Goal: Task Accomplishment & Management: Complete application form

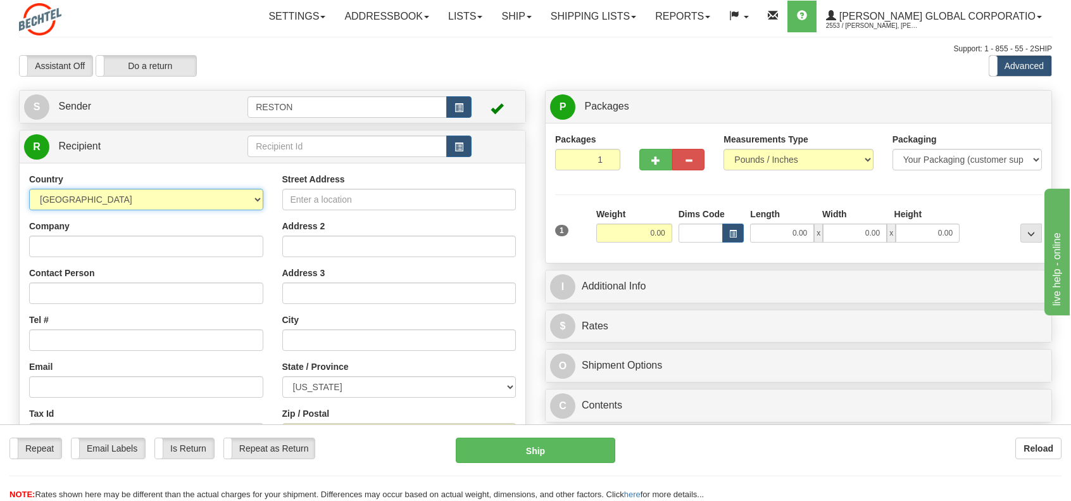
click at [257, 197] on select "[GEOGRAPHIC_DATA] [GEOGRAPHIC_DATA] [GEOGRAPHIC_DATA] [GEOGRAPHIC_DATA] [US_STA…" at bounding box center [146, 200] width 234 height 22
select select "SA"
click at [29, 189] on select "[GEOGRAPHIC_DATA] [GEOGRAPHIC_DATA] [GEOGRAPHIC_DATA] [GEOGRAPHIC_DATA] [US_STA…" at bounding box center [146, 200] width 234 height 22
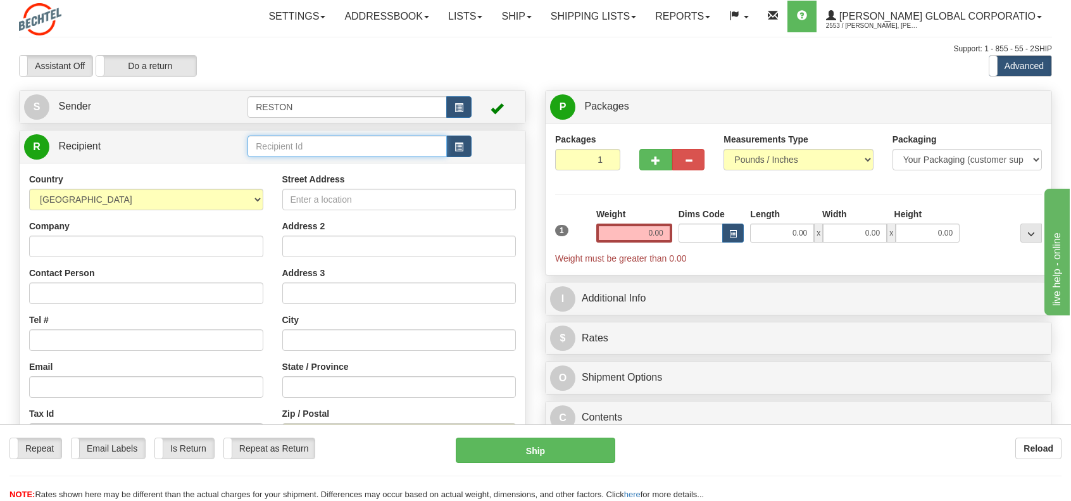
click at [371, 145] on input "text" at bounding box center [347, 147] width 199 height 22
paste input "[PERSON_NAME]"
type input "[PERSON_NAME]"
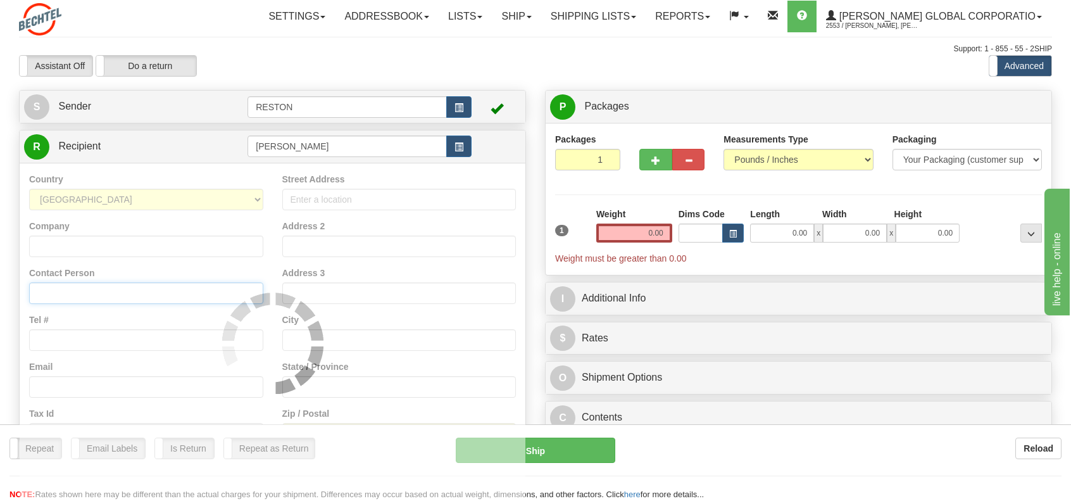
click at [67, 291] on input "Contact Person" at bounding box center [146, 293] width 234 height 22
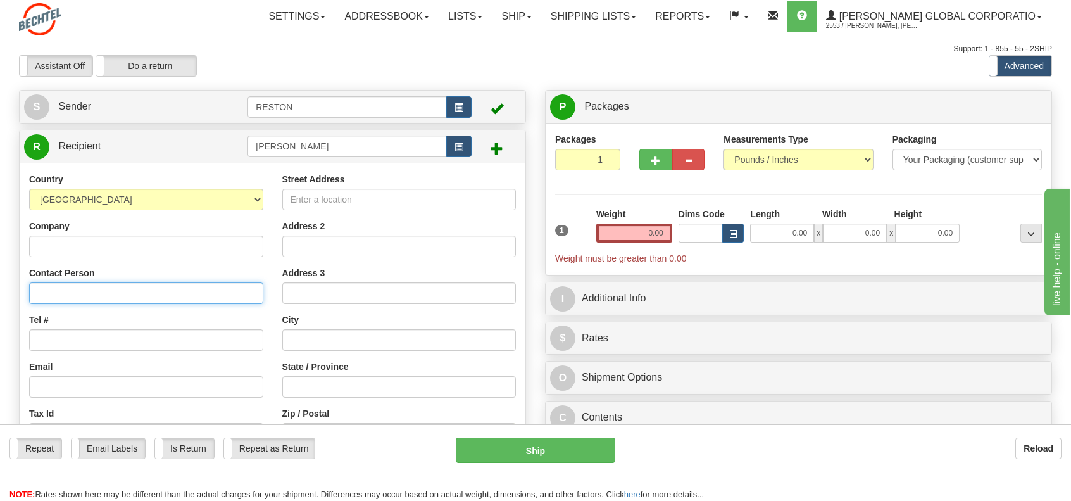
paste input "[PERSON_NAME]"
type input "[PERSON_NAME]"
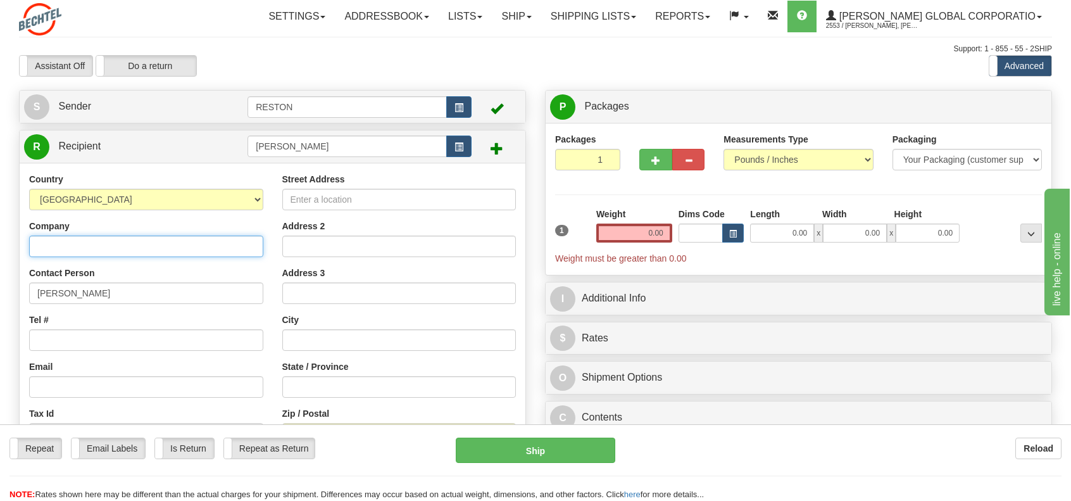
click at [98, 247] on input "Company" at bounding box center [146, 247] width 234 height 22
paste input "[PERSON_NAME]"
type input "[PERSON_NAME]"
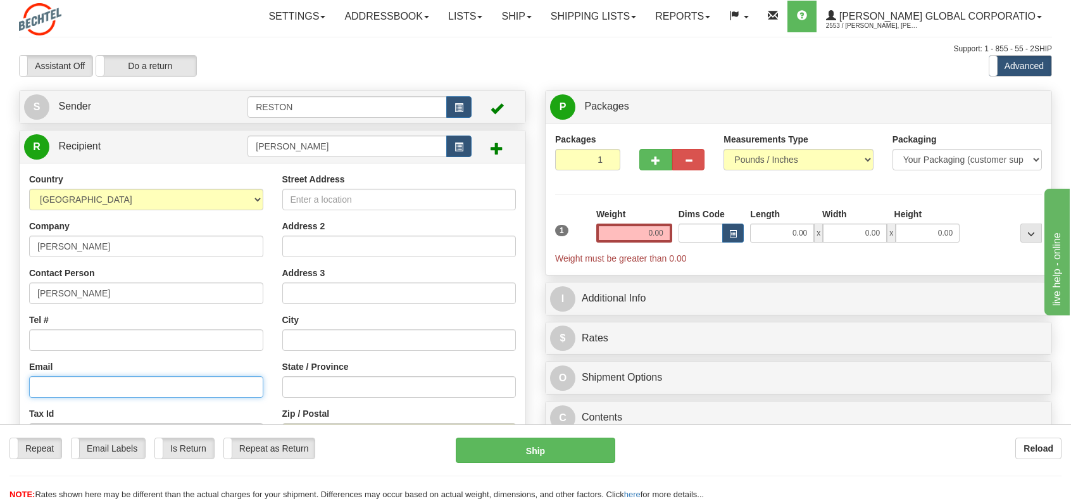
click at [43, 385] on input "Email" at bounding box center [146, 387] width 234 height 22
paste input "(+)966538934836"
type input "(+)966538934836"
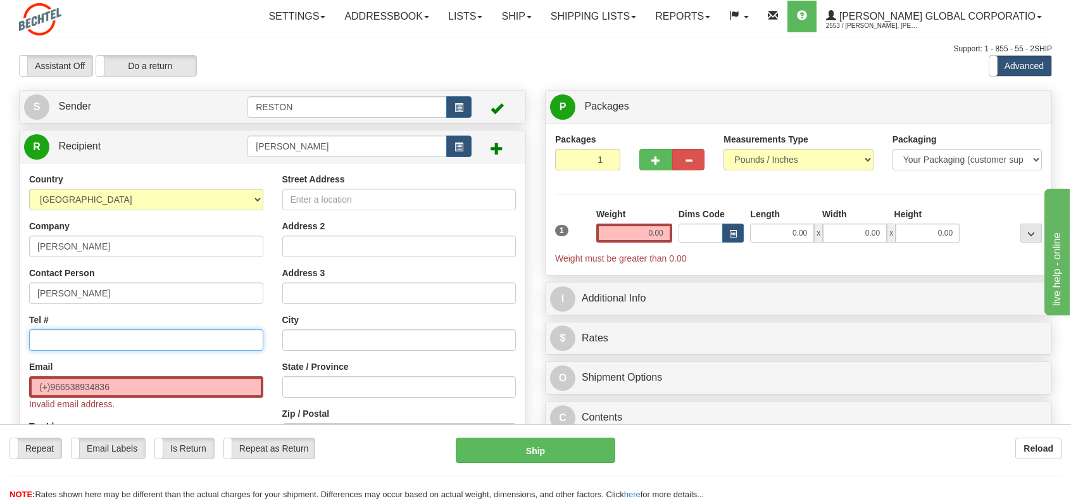
click at [61, 338] on input "Tel #" at bounding box center [146, 340] width 234 height 22
paste input "(+)966538934836"
type input "(+)966538934836"
click at [138, 384] on input "(+)966538934836" at bounding box center [146, 387] width 234 height 22
type input "("
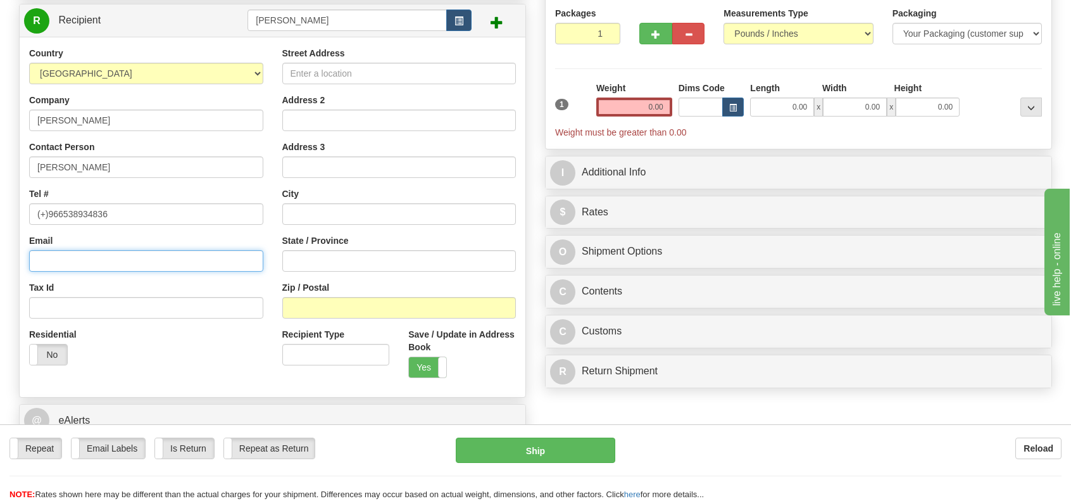
scroll to position [127, 0]
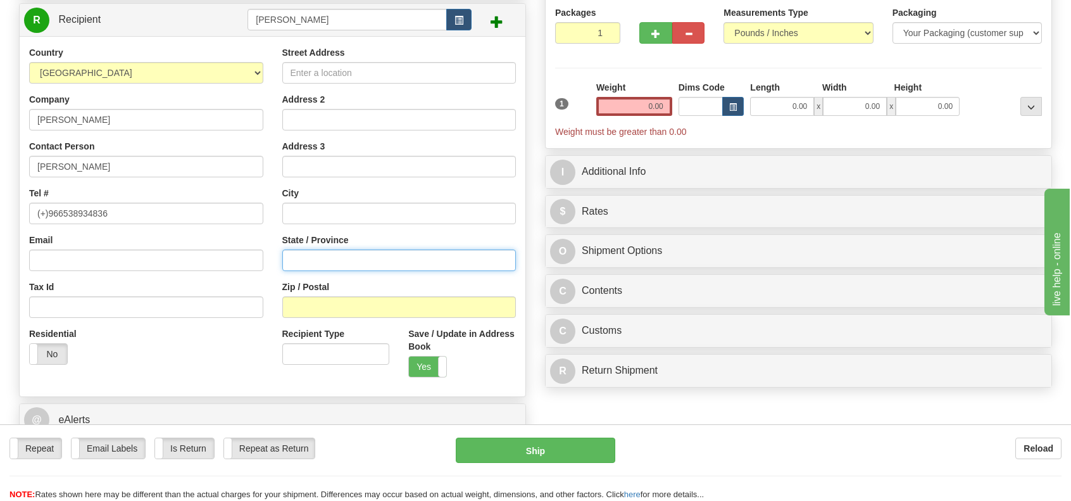
click at [347, 266] on input "State / Province" at bounding box center [399, 260] width 234 height 22
type input "KSA"
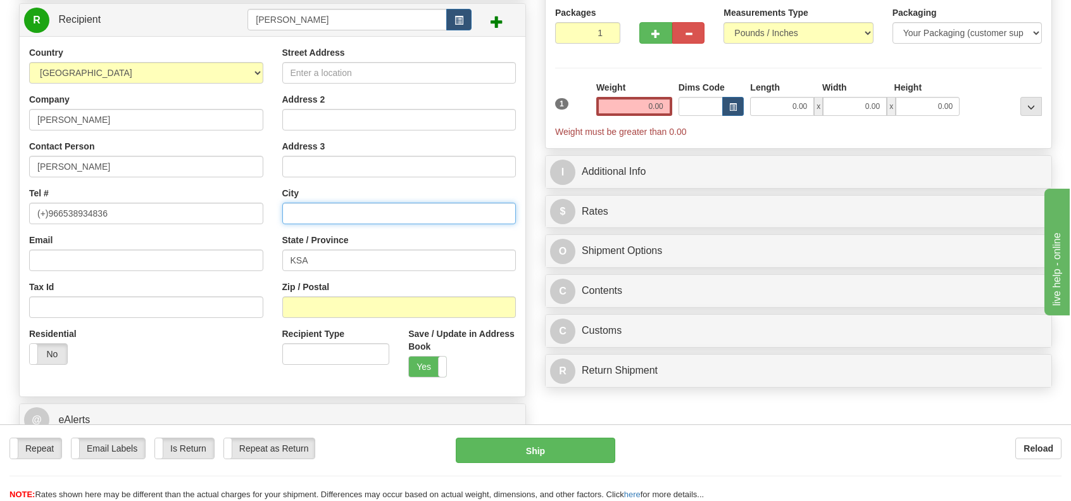
click at [326, 214] on input "text" at bounding box center [399, 214] width 234 height 22
type input "T"
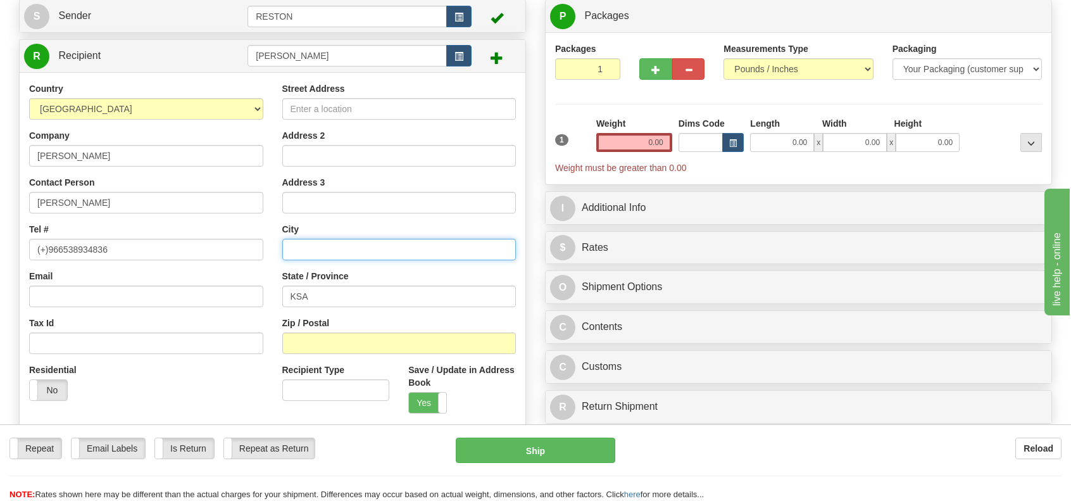
scroll to position [0, 0]
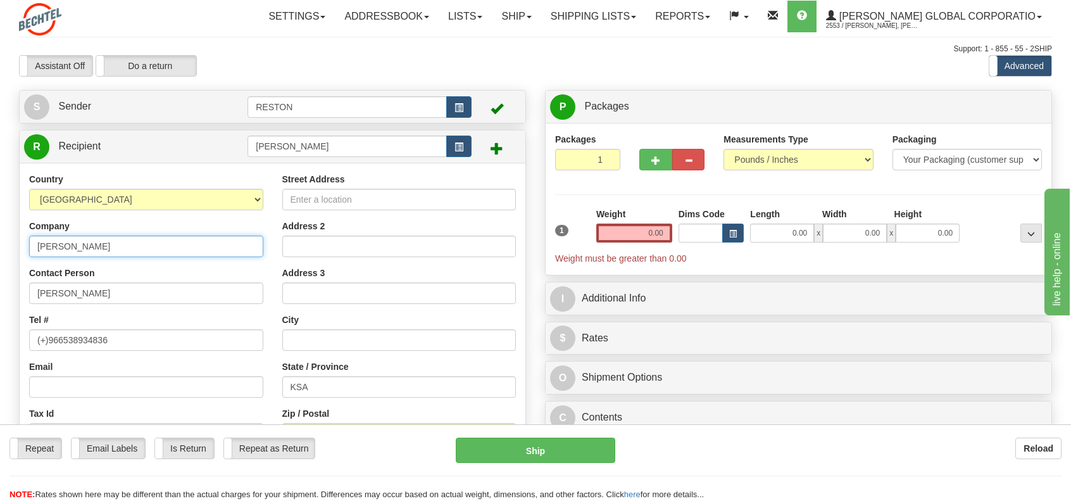
click at [90, 248] on input "[PERSON_NAME]" at bounding box center [146, 247] width 234 height 22
paste input "NEOM Community 1"
click at [66, 246] on input "BechtelNEOM Community 1" at bounding box center [146, 247] width 234 height 22
type input "[PERSON_NAME]-NEOM Community 1"
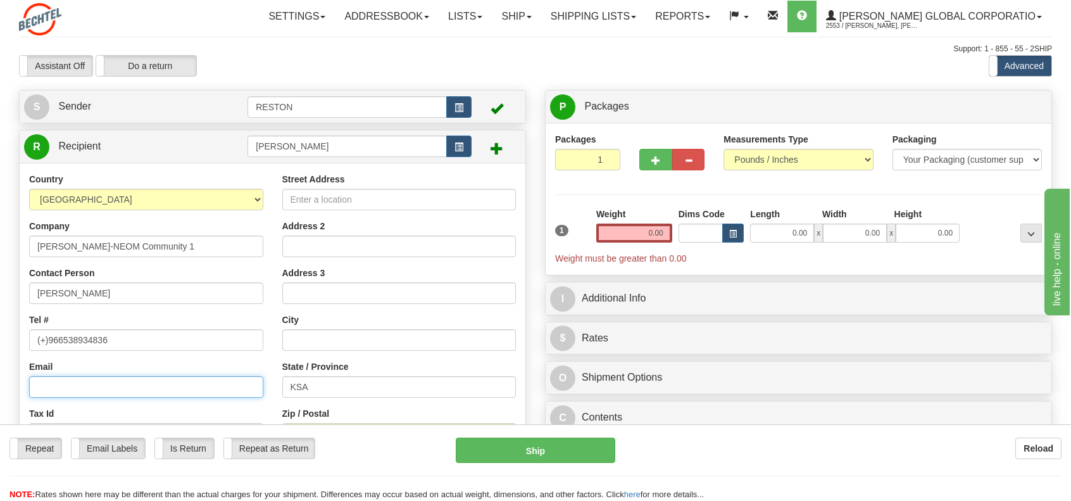
click at [72, 386] on input "Email" at bounding box center [146, 387] width 234 height 22
type input "[EMAIL_ADDRESS][PERSON_NAME][DOMAIN_NAME]"
click at [410, 208] on input "Street Address" at bounding box center [399, 200] width 234 height 22
paste input "" Building [STREET_ADDRESS] ""
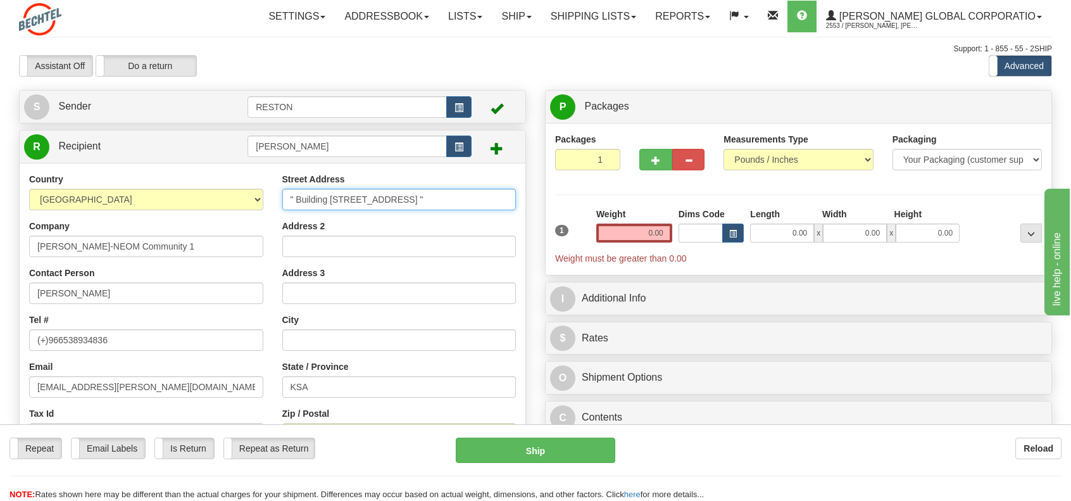
scroll to position [0, 10]
click at [289, 198] on input "" Building [STREET_ADDRESS] "" at bounding box center [399, 200] width 234 height 22
type input "" Building [STREET_ADDRESS] ""
click at [367, 248] on input "Address 2" at bounding box center [399, 247] width 234 height 22
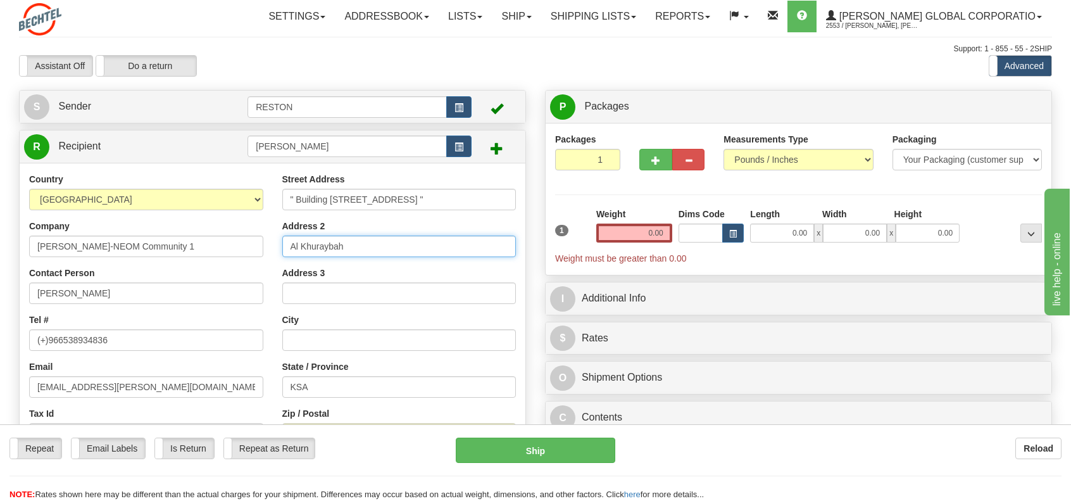
type input "Al Khuraybah"
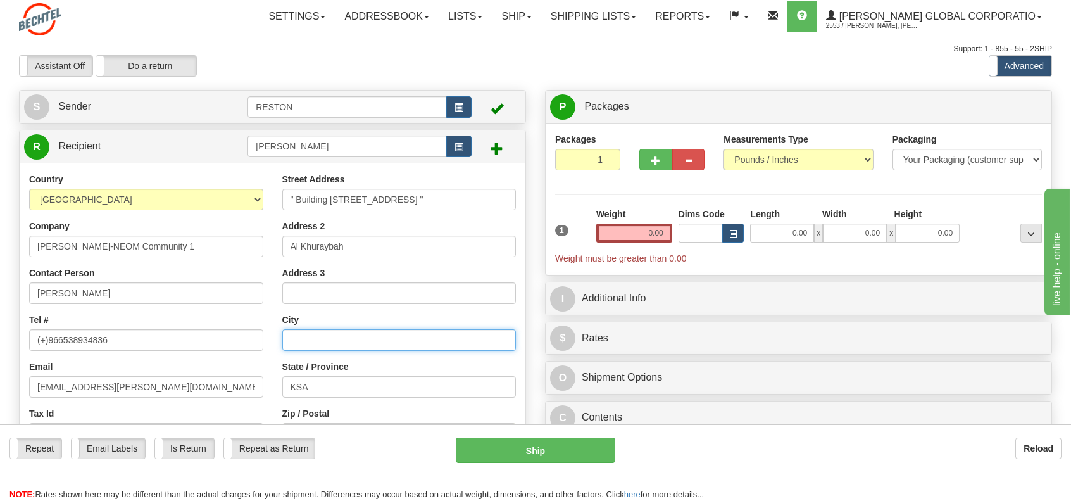
click at [320, 330] on input "text" at bounding box center [399, 340] width 234 height 22
type input "Tabuk"
click at [407, 197] on input "" Building [STREET_ADDRESS] "" at bounding box center [399, 200] width 234 height 22
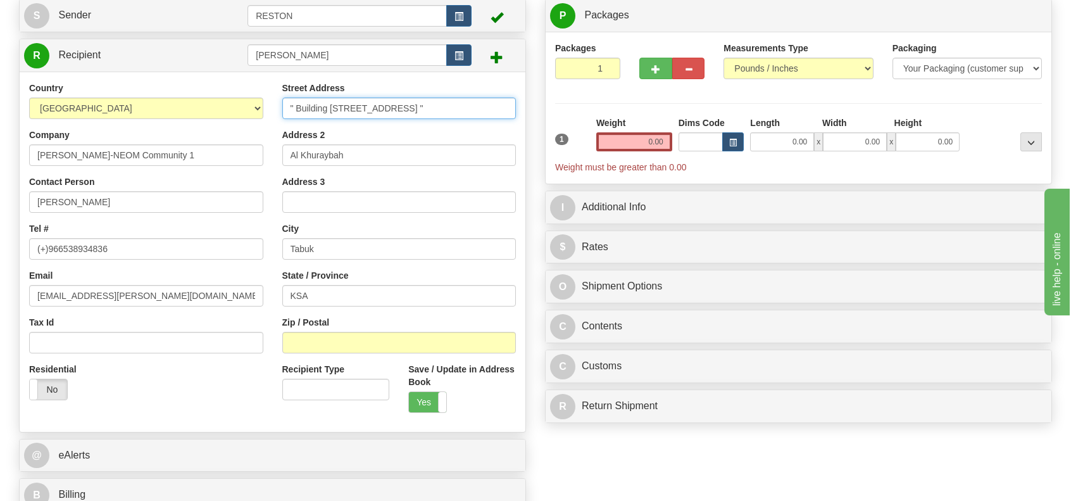
scroll to position [190, 0]
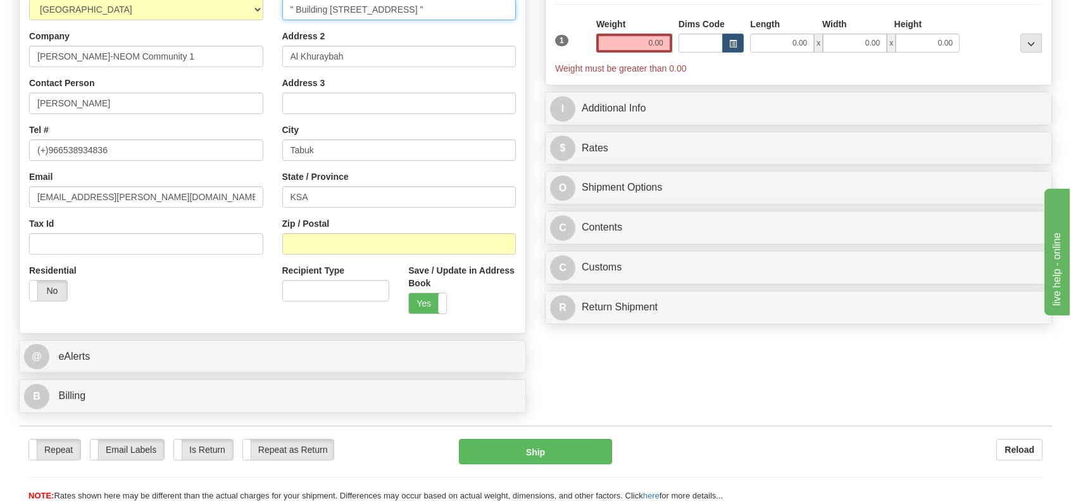
type input "" Building [STREET_ADDRESS] ""
click at [327, 245] on input "Zip / Postal" at bounding box center [399, 244] width 234 height 22
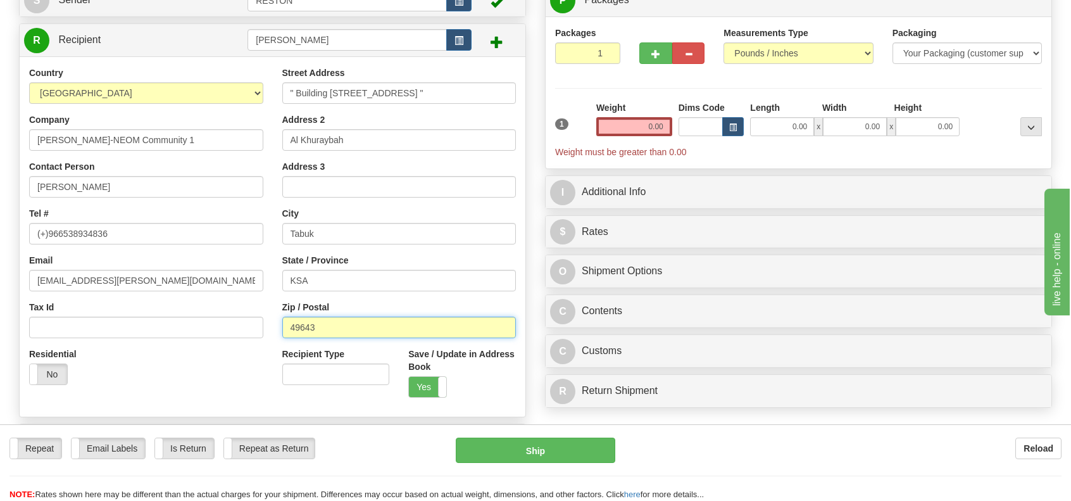
scroll to position [0, 0]
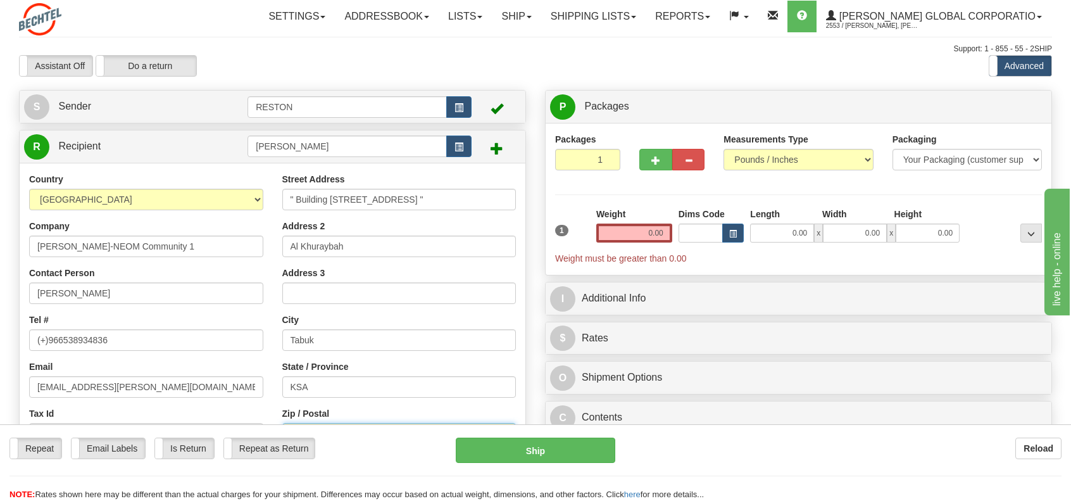
type input "49643"
click at [509, 202] on input "" Building [STREET_ADDRESS] "" at bounding box center [399, 200] width 234 height 22
click at [286, 194] on input "" Building [STREET_ADDRESS]" at bounding box center [399, 200] width 234 height 22
type input "[STREET_ADDRESS]"
click at [1037, 159] on select "Your Packaging (customer supplied) Envelope (carrier supplied) Pack (carrier su…" at bounding box center [967, 160] width 149 height 22
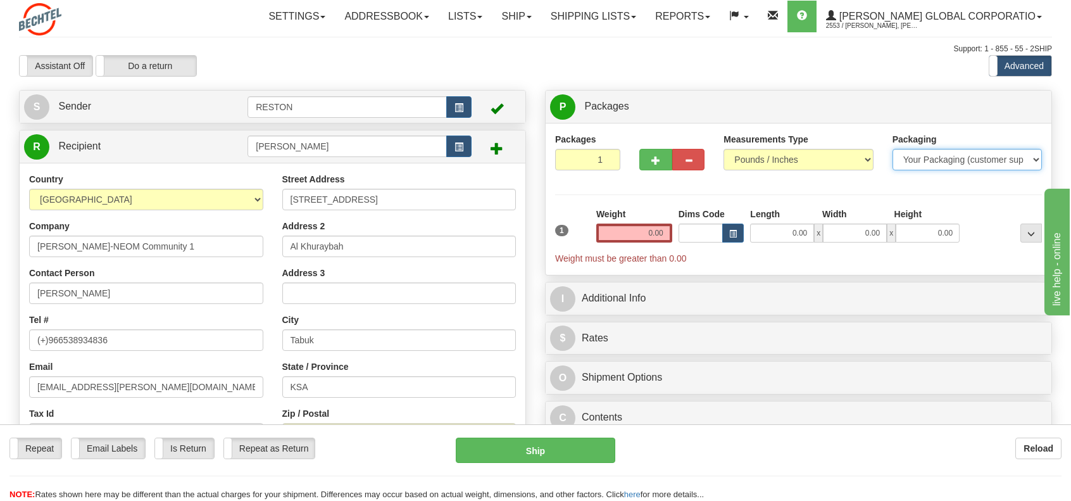
select select "3"
click at [893, 149] on select "Your Packaging (customer supplied) Envelope (carrier supplied) Pack (carrier su…" at bounding box center [967, 160] width 149 height 22
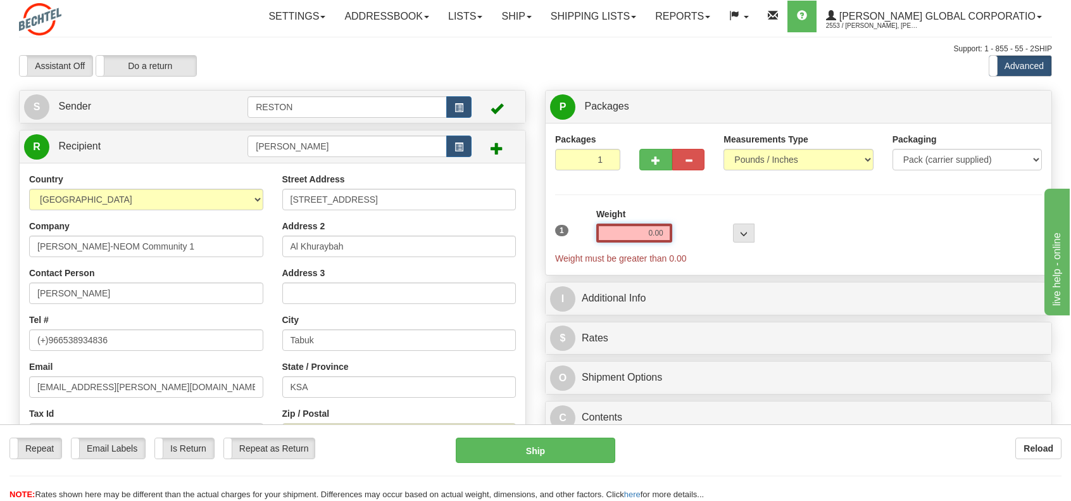
click at [649, 230] on input "0.00" at bounding box center [635, 233] width 76 height 19
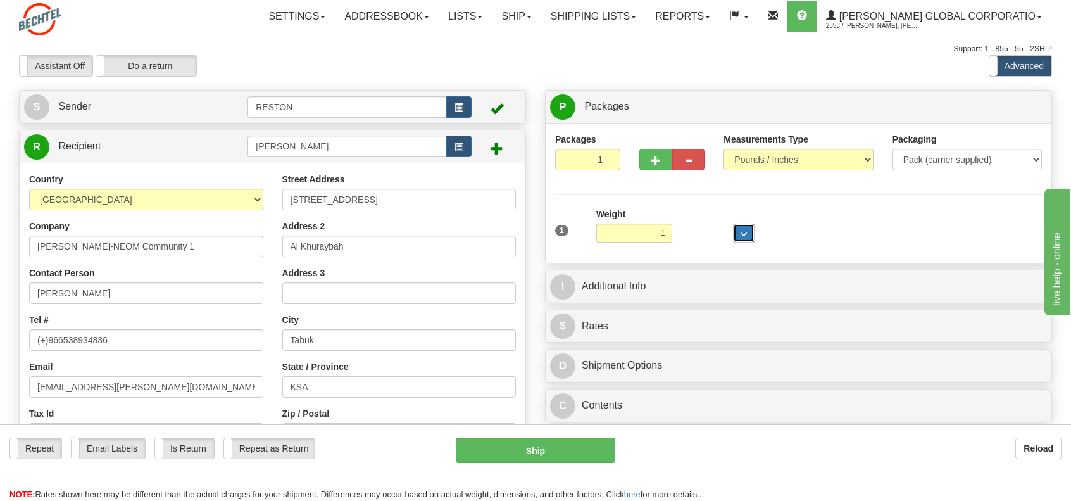
type input "1.00"
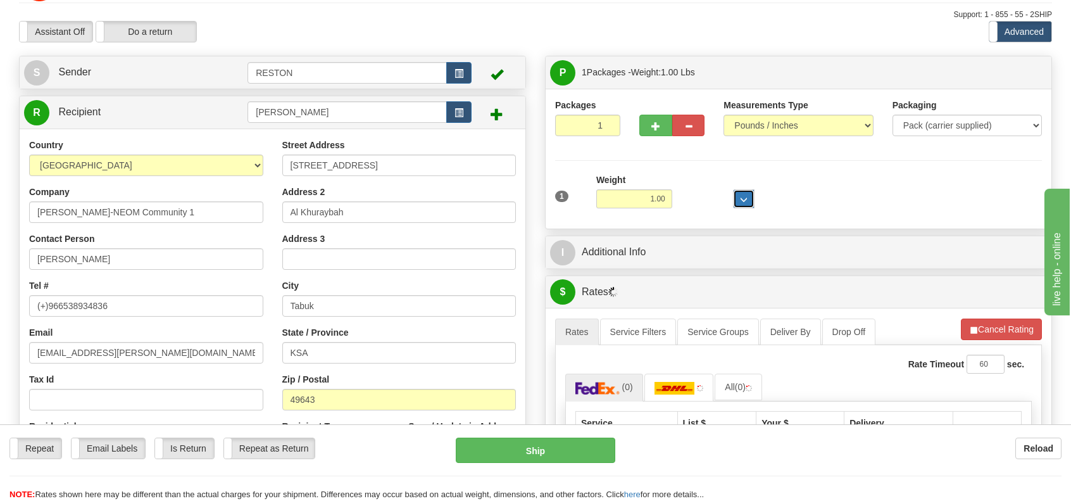
scroll to position [63, 0]
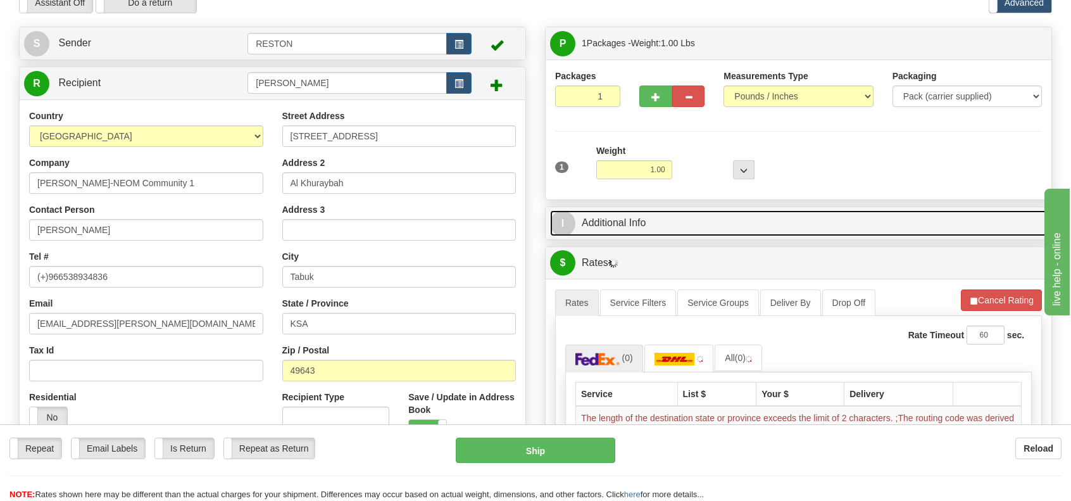
click at [559, 222] on span "I" at bounding box center [562, 223] width 25 height 25
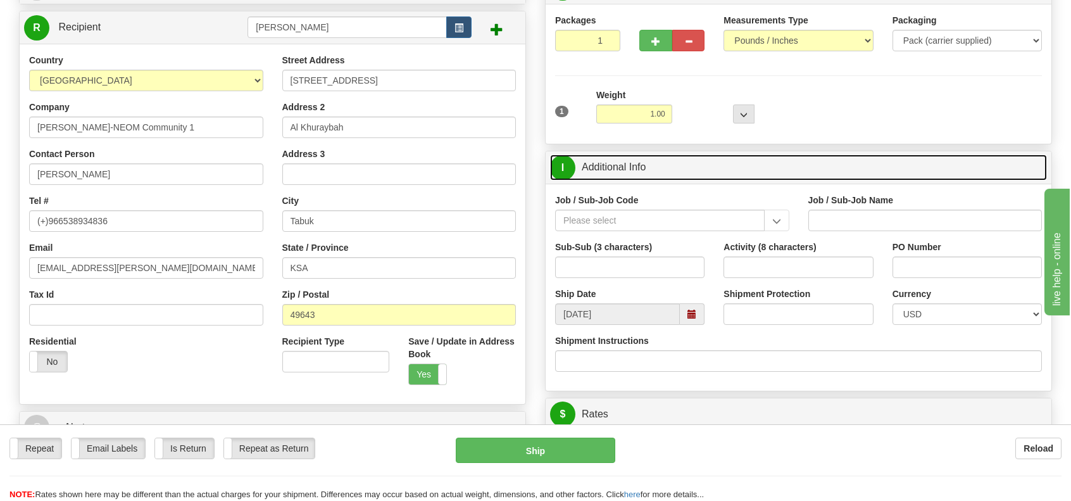
scroll to position [190, 0]
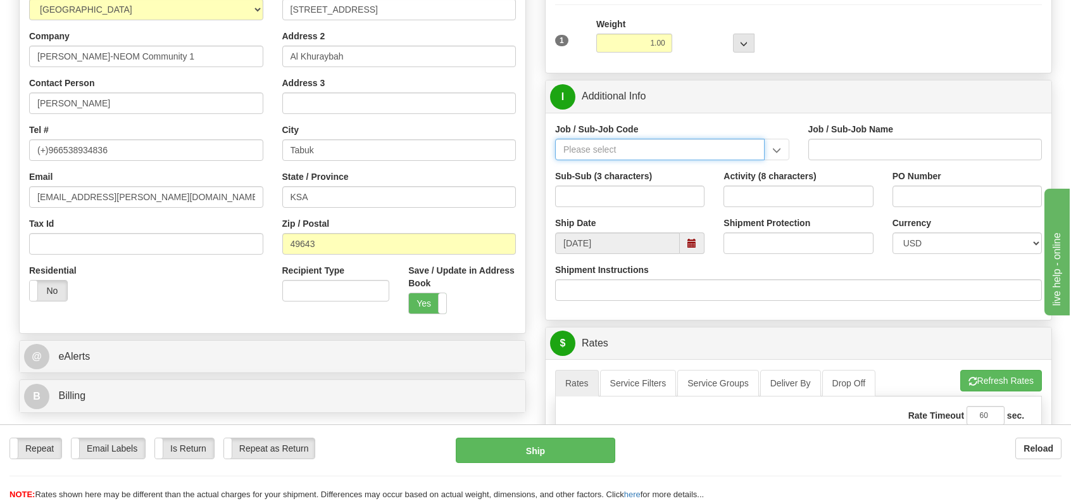
click at [636, 148] on input "Job / Sub-Job Code" at bounding box center [660, 150] width 210 height 22
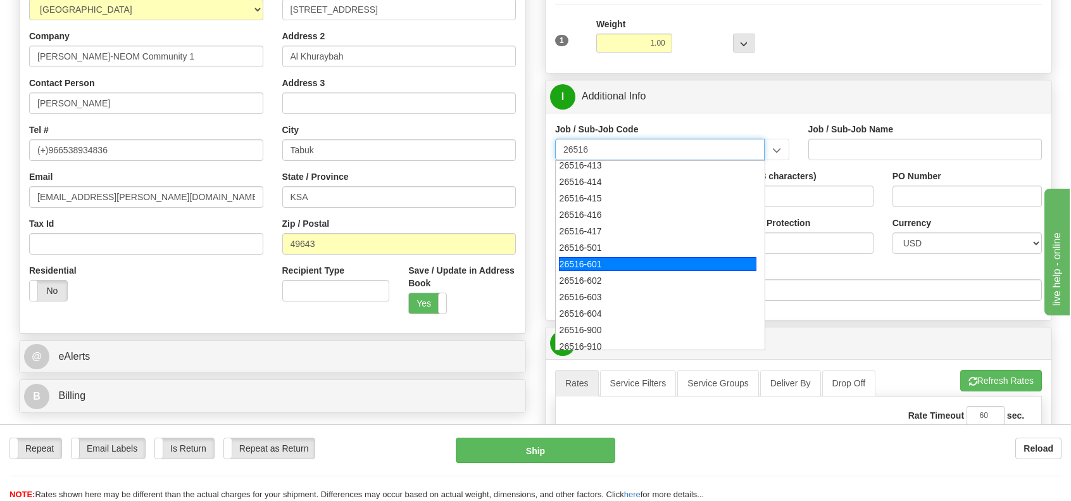
scroll to position [317, 0]
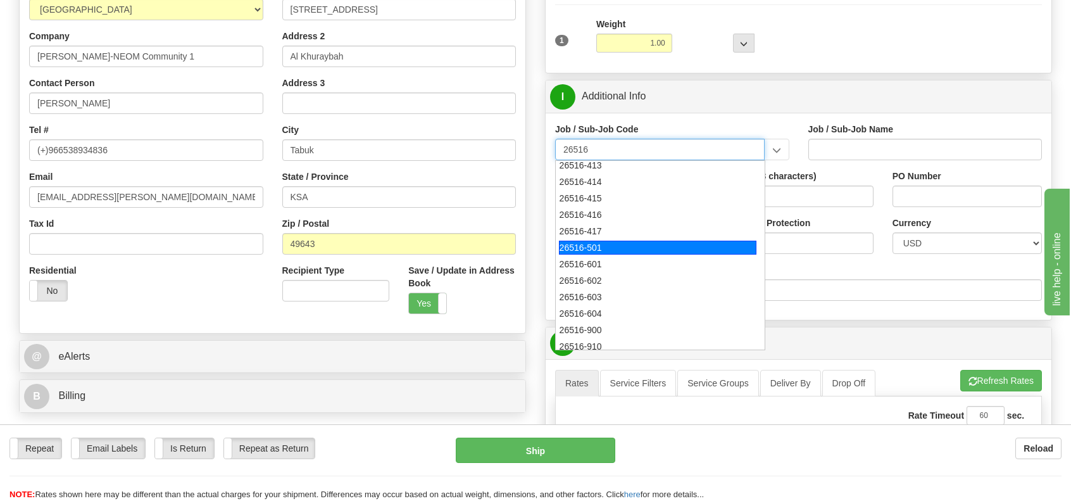
click at [589, 242] on div "26516-501" at bounding box center [658, 248] width 198 height 14
type input "26516-501"
type input "TROJENA - CORE TEAM"
type input "26516-501"
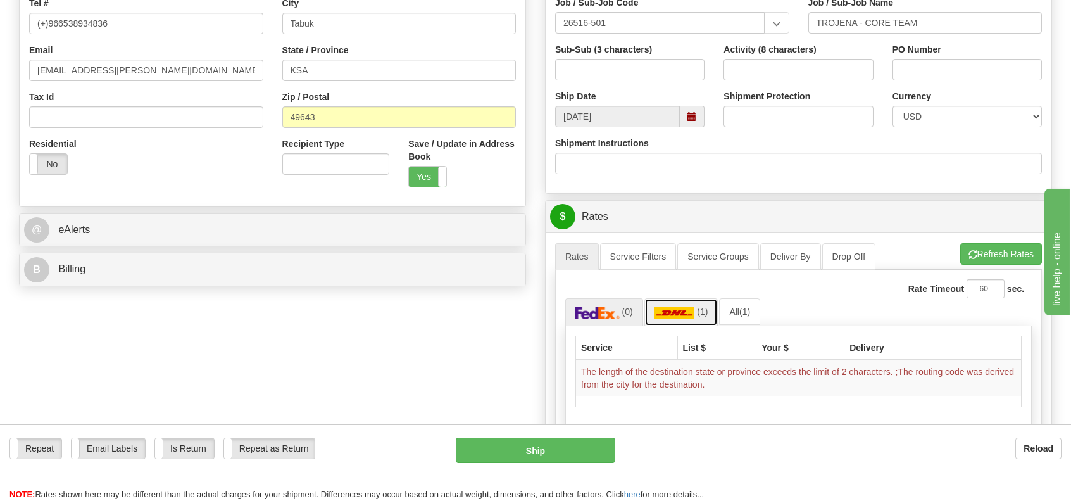
click at [679, 307] on img at bounding box center [675, 312] width 41 height 13
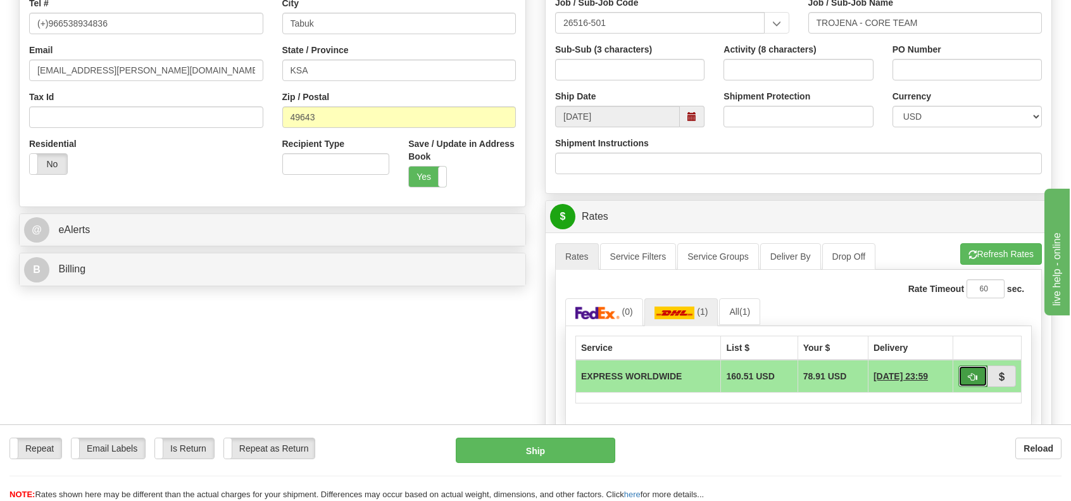
click at [971, 374] on span "button" at bounding box center [973, 377] width 9 height 8
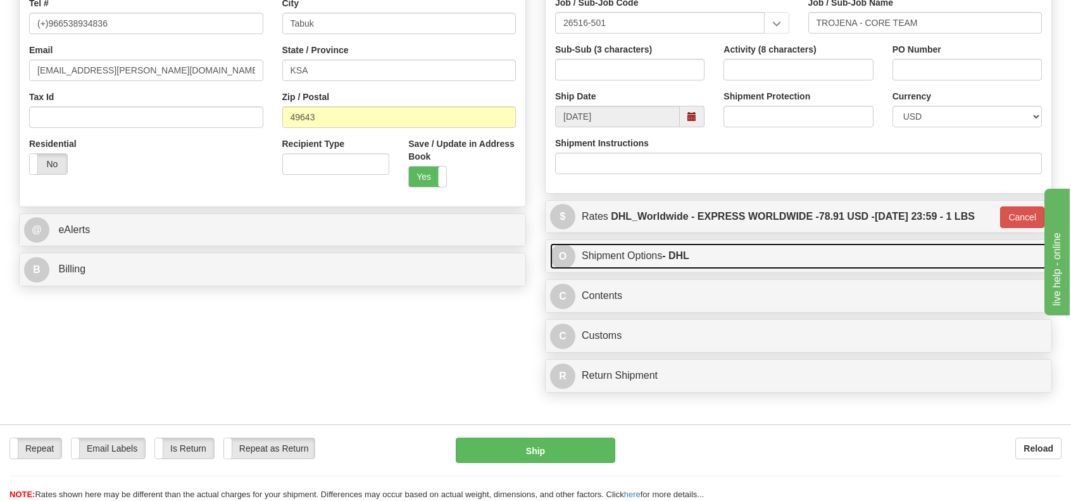
click at [569, 252] on span "O" at bounding box center [562, 256] width 25 height 25
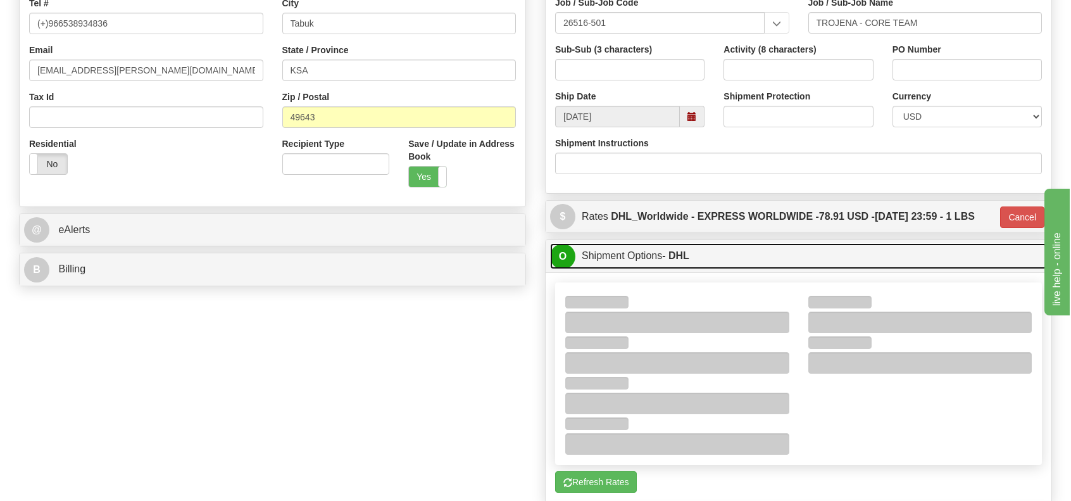
click at [557, 255] on span "O" at bounding box center [562, 256] width 25 height 25
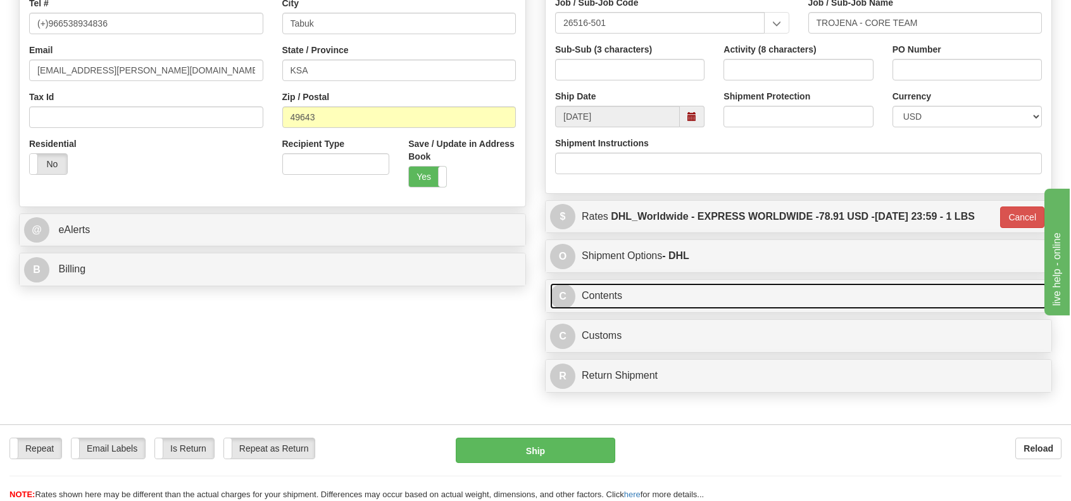
click at [557, 298] on span "C" at bounding box center [562, 296] width 25 height 25
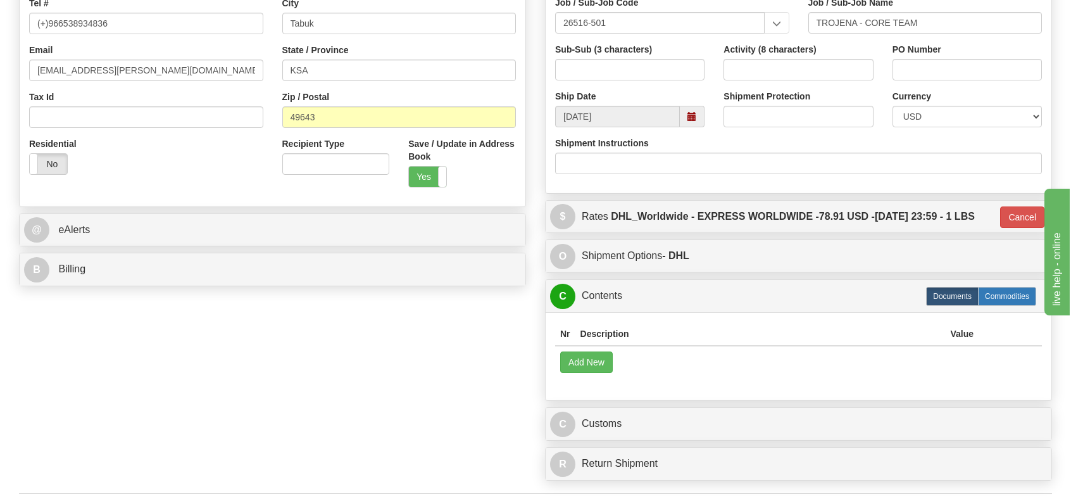
click at [995, 292] on label "Commodities" at bounding box center [1007, 296] width 58 height 19
type input "D"
radio input "true"
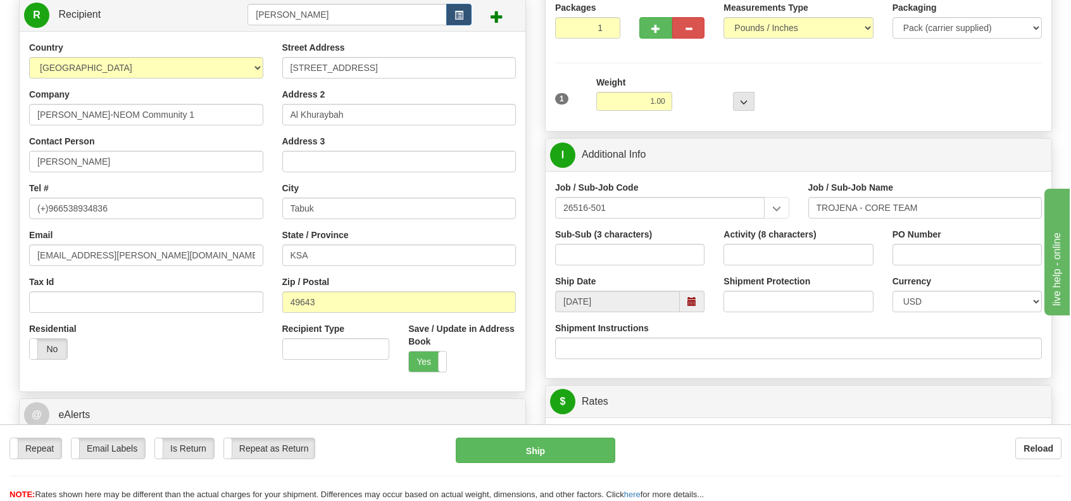
scroll to position [127, 0]
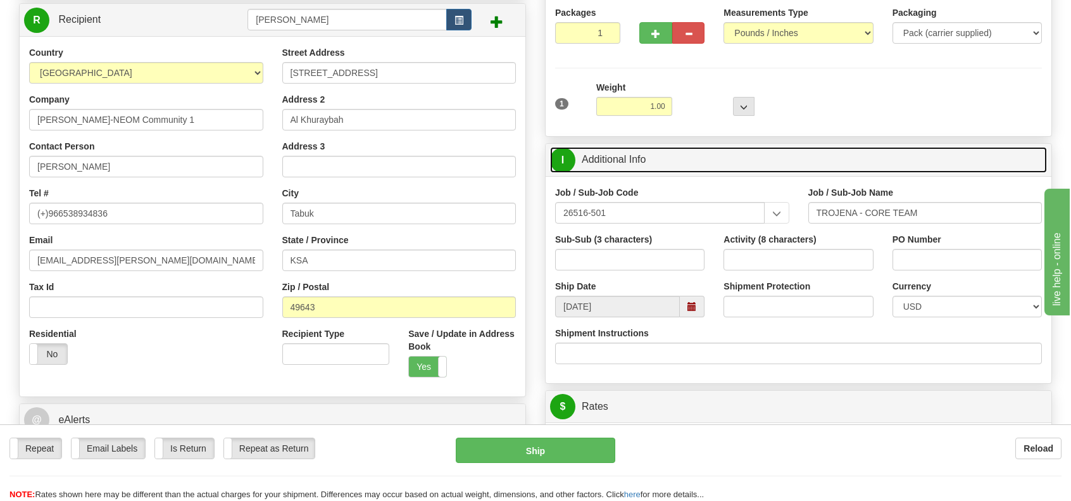
click at [561, 160] on span "I" at bounding box center [562, 160] width 25 height 25
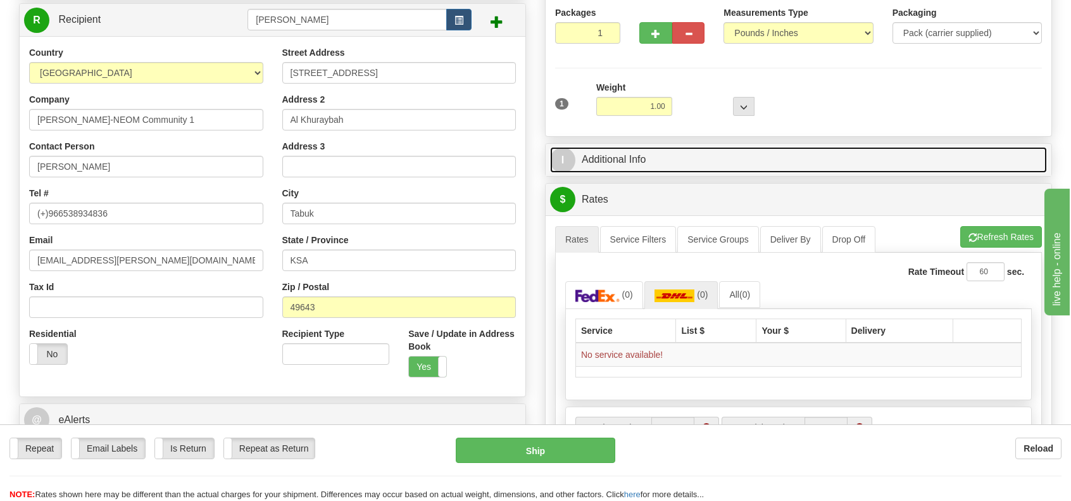
click at [561, 160] on span "I" at bounding box center [562, 160] width 25 height 25
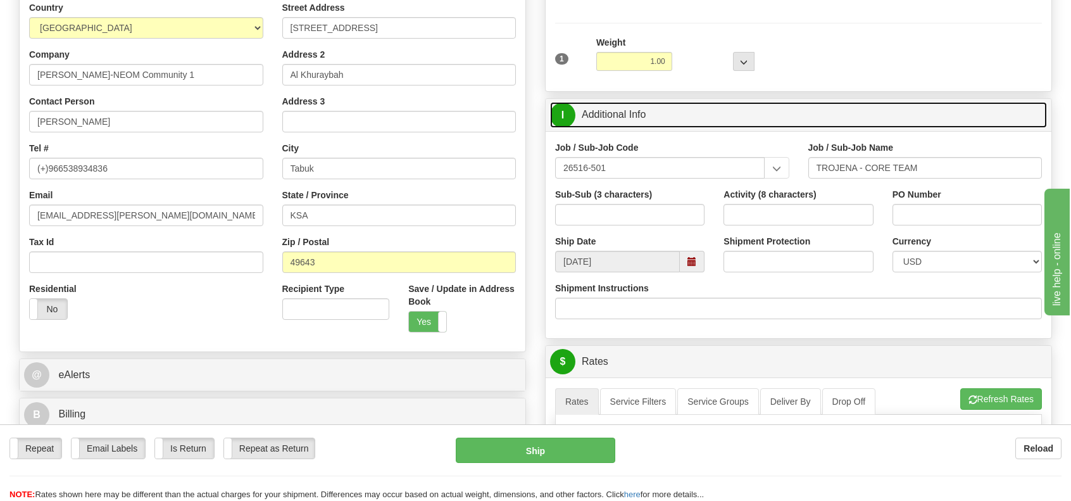
scroll to position [253, 0]
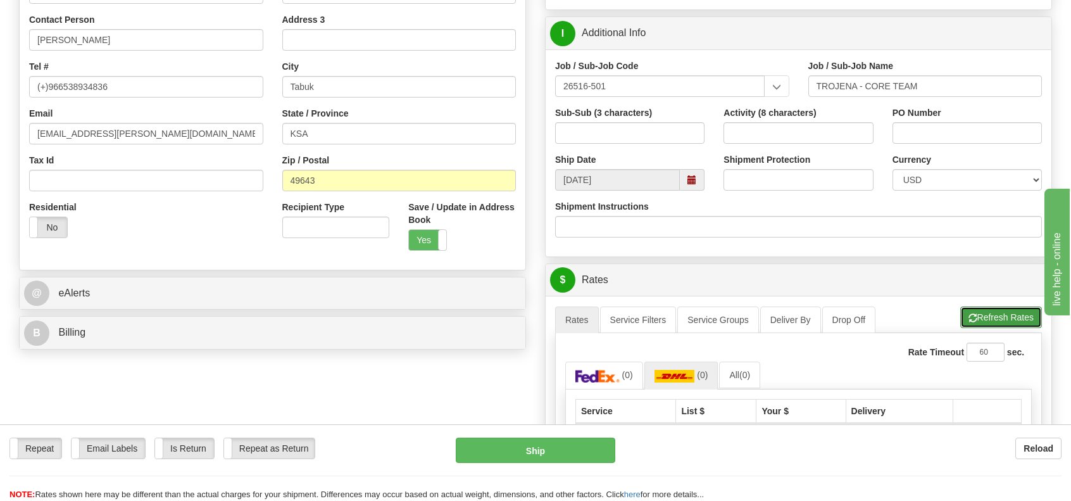
click at [1018, 320] on button "Refresh Rates" at bounding box center [1002, 317] width 82 height 22
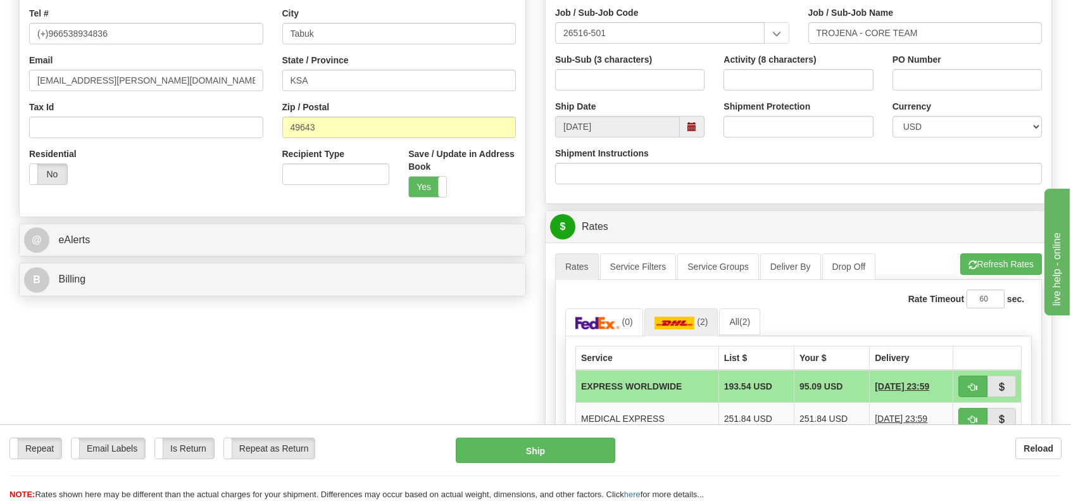
scroll to position [380, 0]
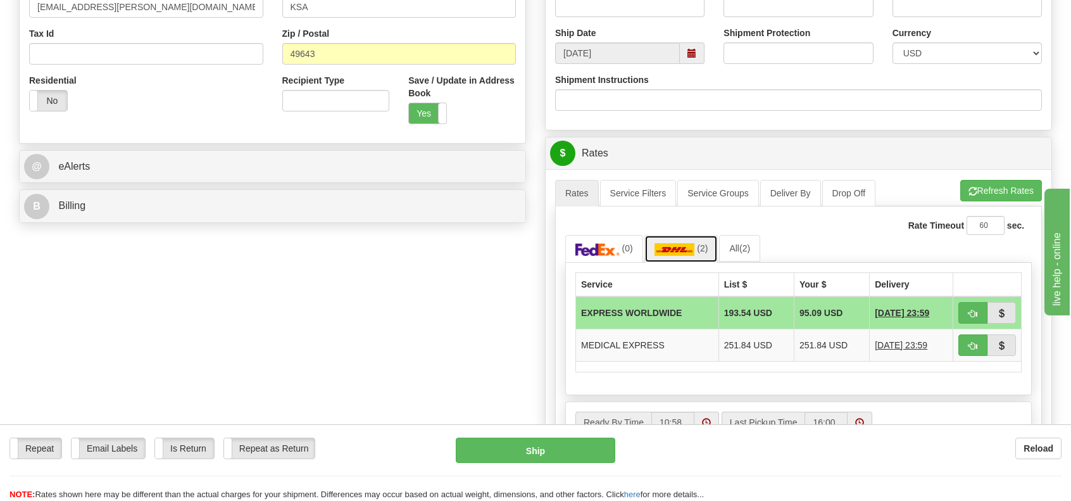
click at [685, 245] on img at bounding box center [675, 249] width 41 height 13
click at [971, 310] on span "button" at bounding box center [973, 314] width 9 height 8
type input "P"
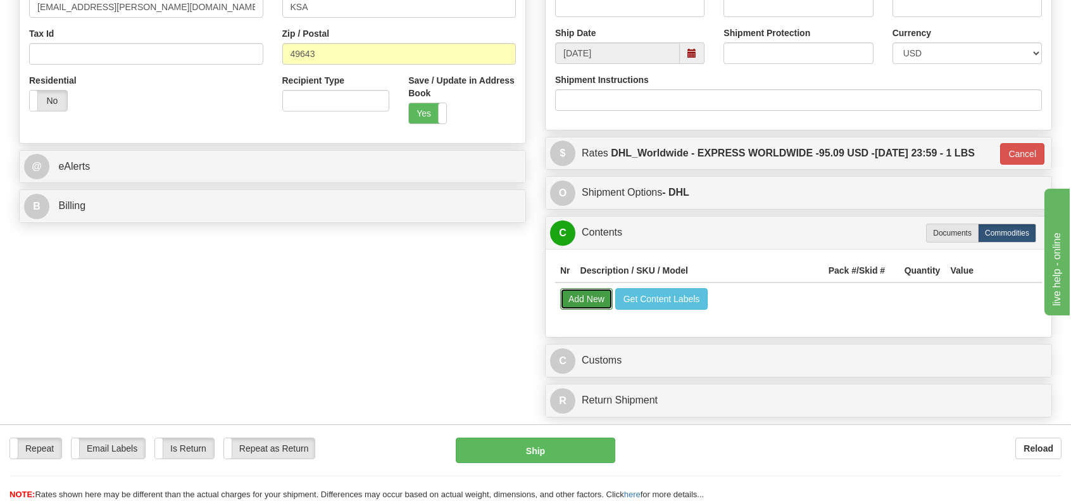
click at [581, 295] on button "Add New" at bounding box center [586, 299] width 53 height 22
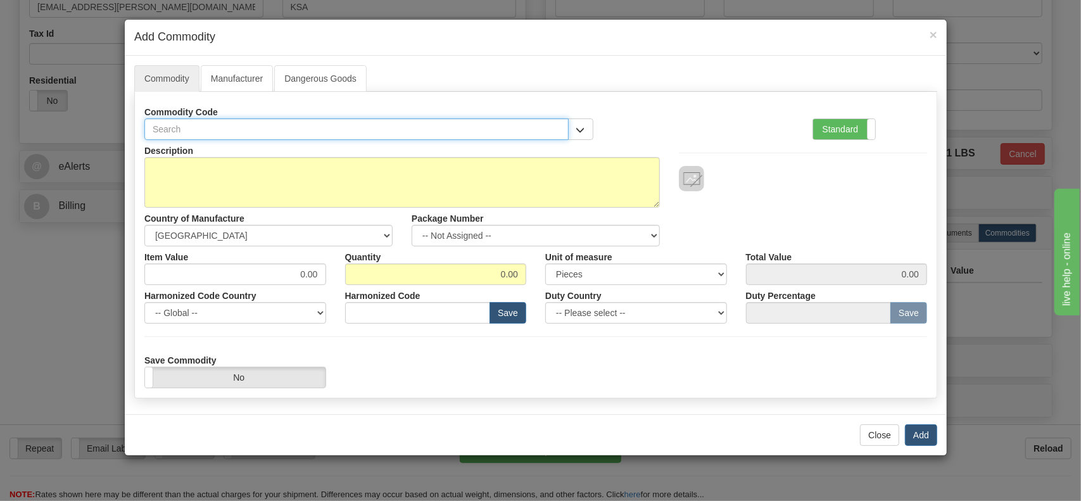
click at [249, 130] on input "text" at bounding box center [356, 129] width 424 height 22
type input "Award"
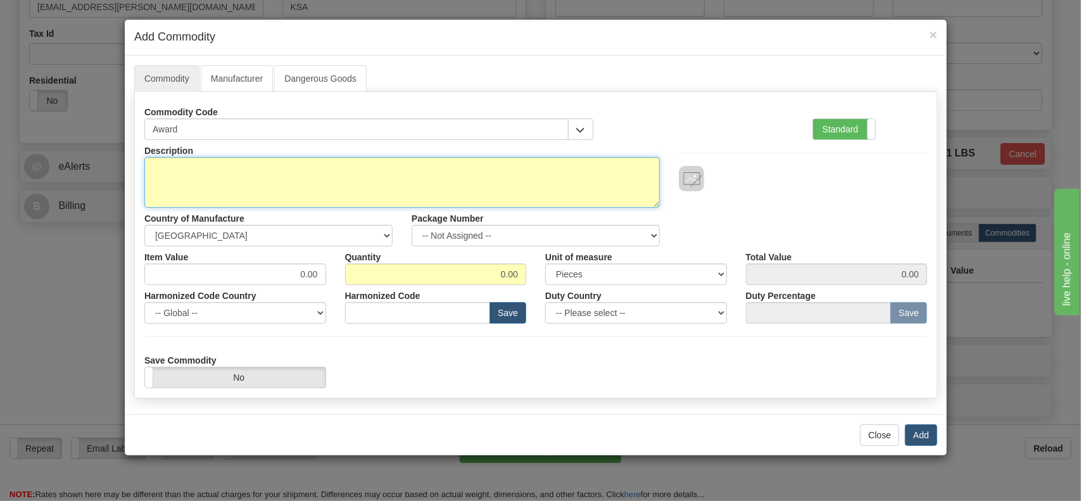
click at [175, 163] on textarea "Description" at bounding box center [401, 182] width 515 height 51
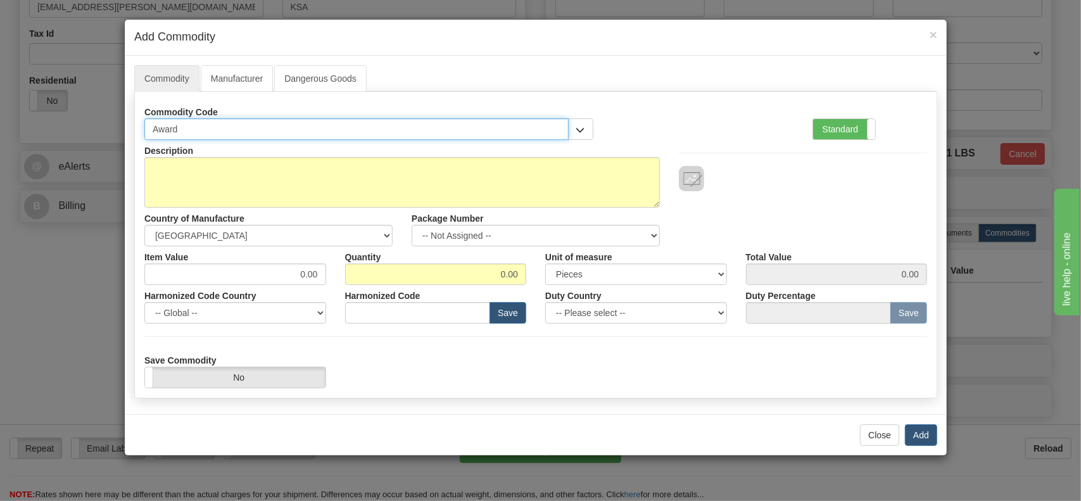
click at [155, 127] on input "Award" at bounding box center [356, 129] width 424 height 22
type input "Paper weight award"
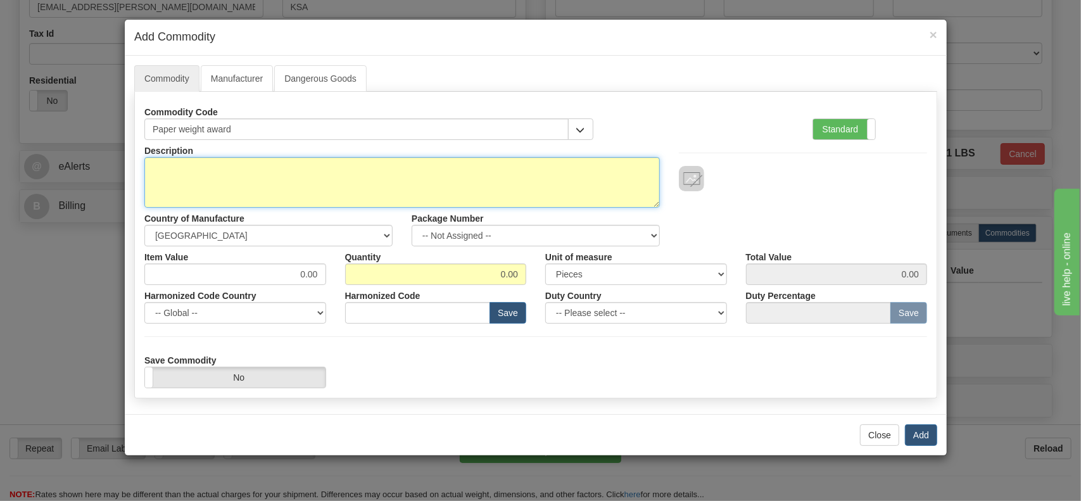
click at [175, 165] on textarea "Description" at bounding box center [401, 182] width 515 height 51
type textarea "Paper weight award"
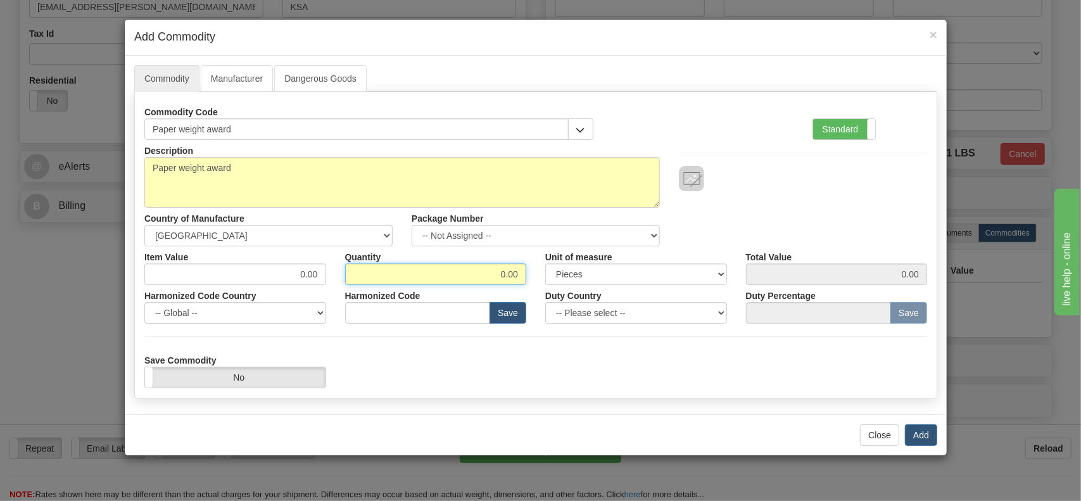
click at [503, 272] on input "0.00" at bounding box center [436, 274] width 182 height 22
type input "1.00"
click at [903, 272] on input "0.00" at bounding box center [837, 274] width 182 height 22
click at [303, 272] on input "0.00" at bounding box center [235, 274] width 182 height 22
type input "2.00"
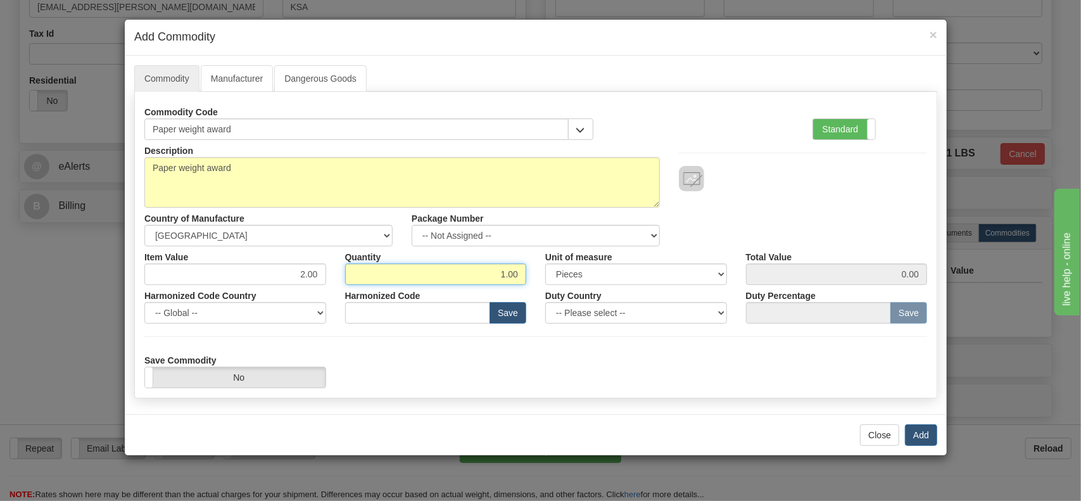
type input "2.00"
click at [929, 432] on button "Add" at bounding box center [921, 435] width 32 height 22
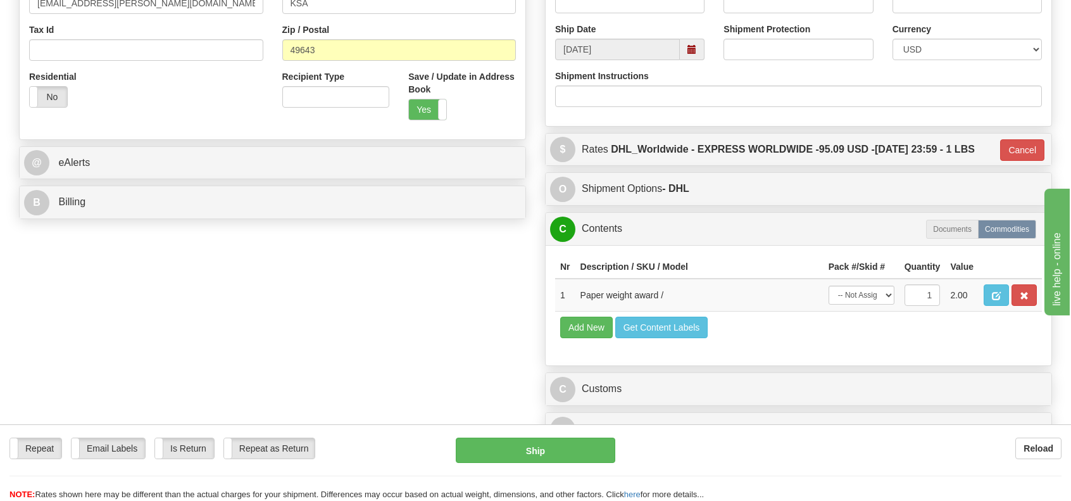
scroll to position [570, 0]
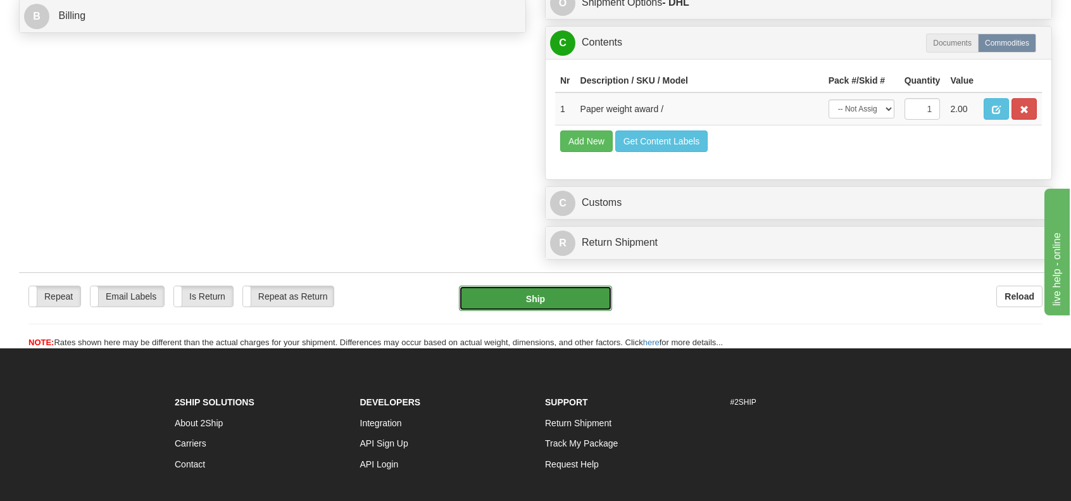
click at [546, 291] on button "Ship" at bounding box center [535, 298] width 153 height 25
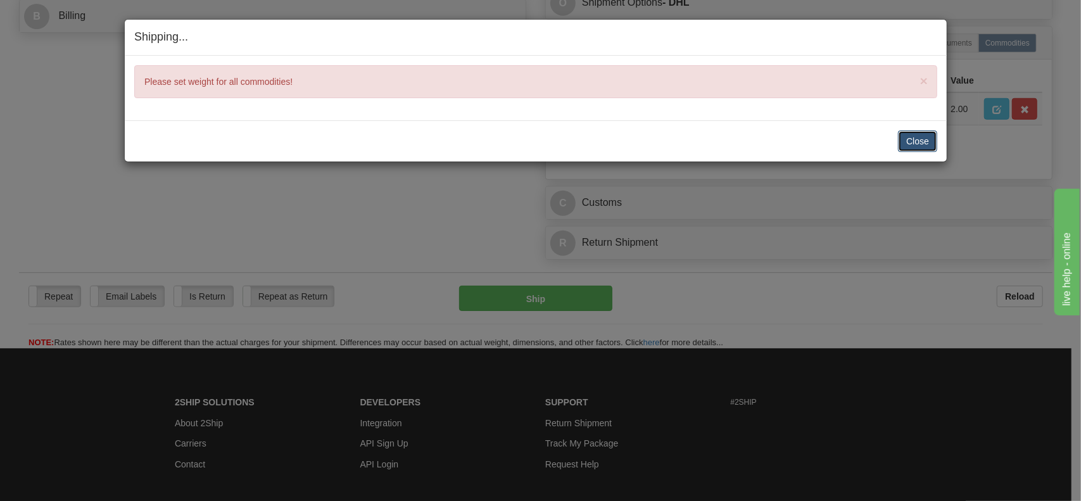
click at [923, 136] on button "Close" at bounding box center [917, 141] width 39 height 22
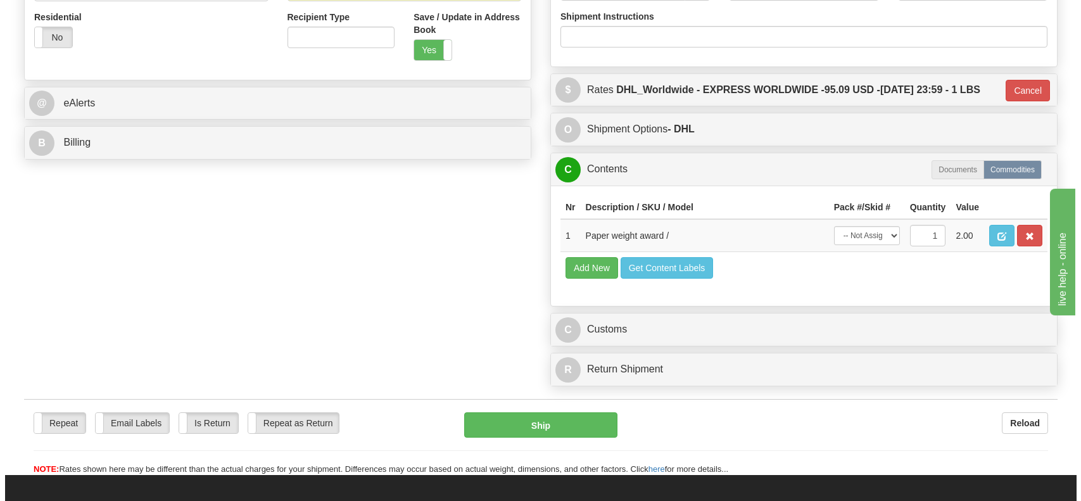
scroll to position [443, 0]
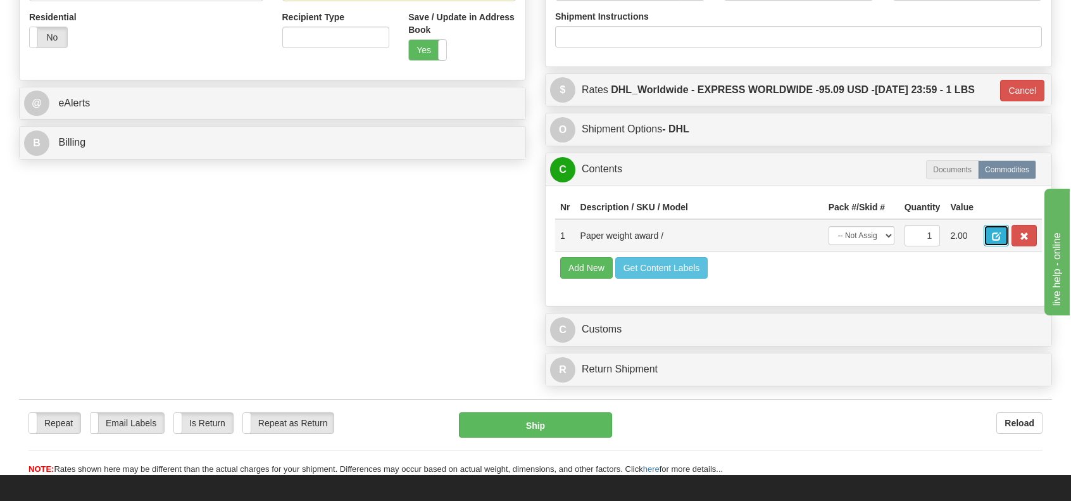
click at [994, 234] on span "button" at bounding box center [996, 236] width 9 height 8
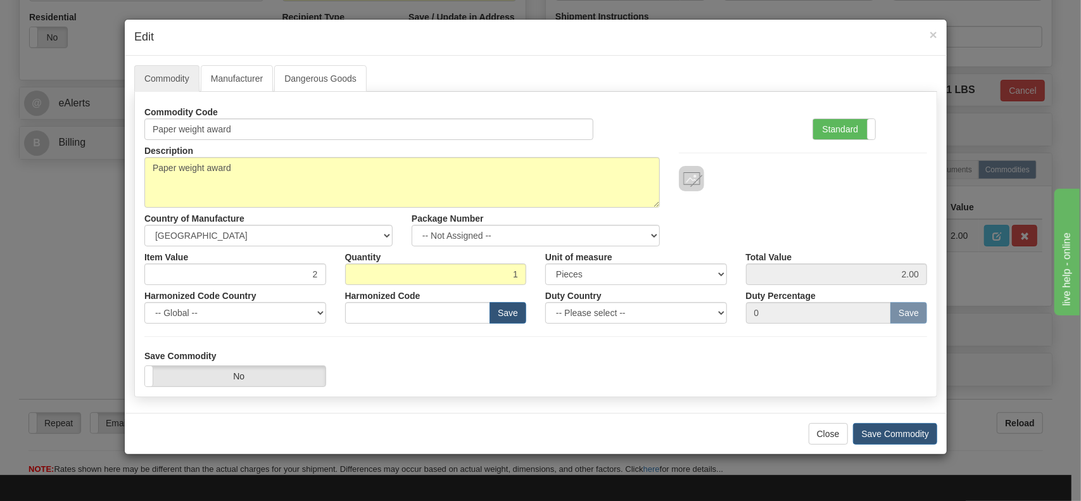
click at [840, 117] on div "Standard Advanced" at bounding box center [870, 120] width 134 height 39
click at [842, 129] on label "Standard" at bounding box center [844, 129] width 62 height 20
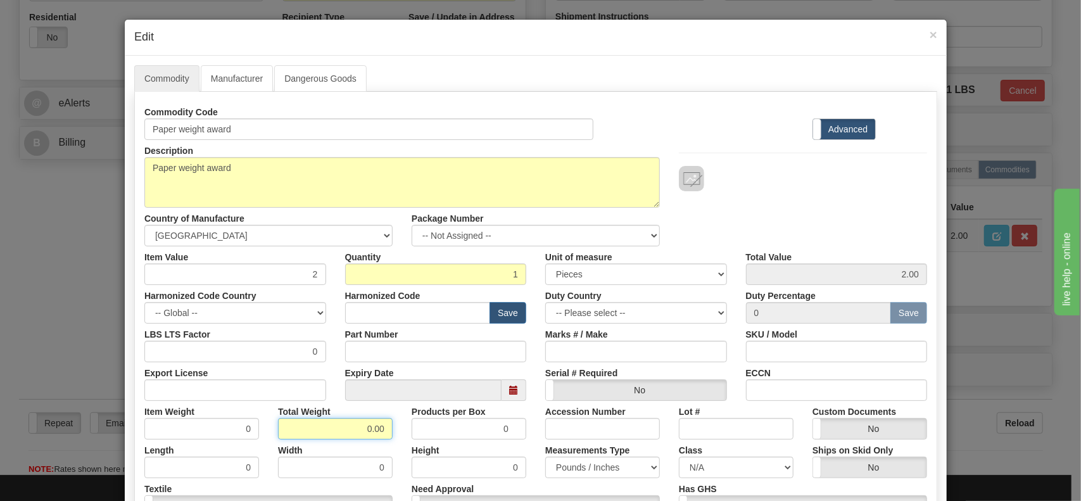
click at [363, 429] on input "0.00" at bounding box center [335, 429] width 115 height 22
type input "1.00"
type input "1.0000"
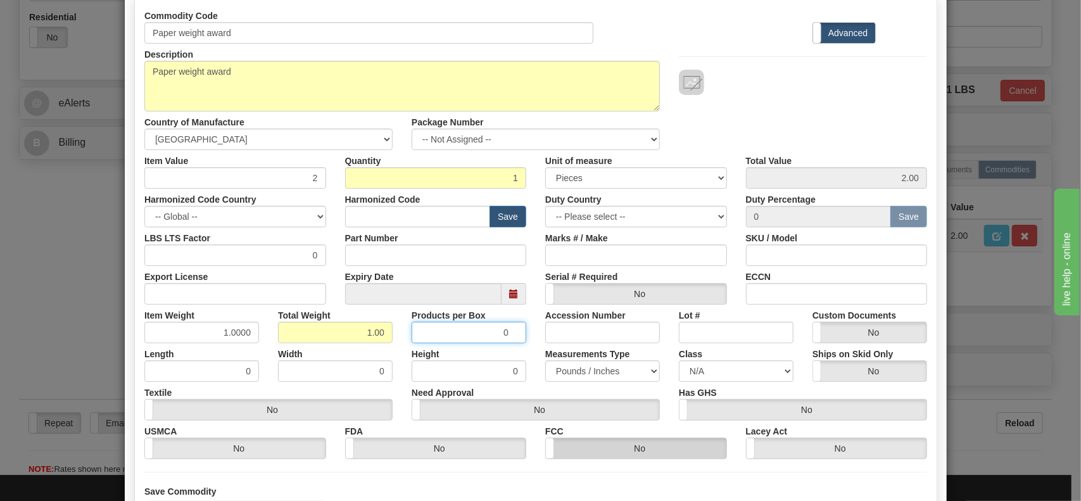
scroll to position [201, 0]
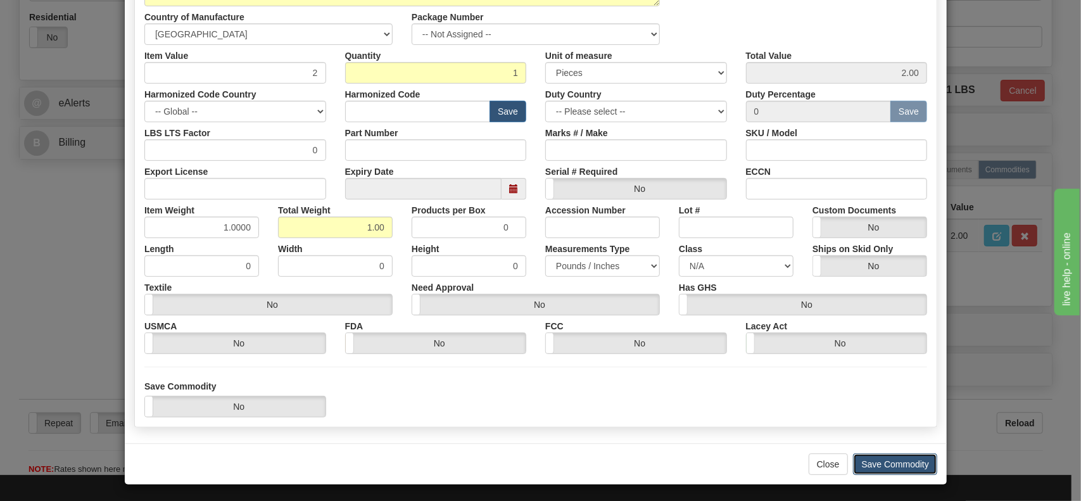
click at [901, 465] on button "Save Commodity" at bounding box center [895, 464] width 84 height 22
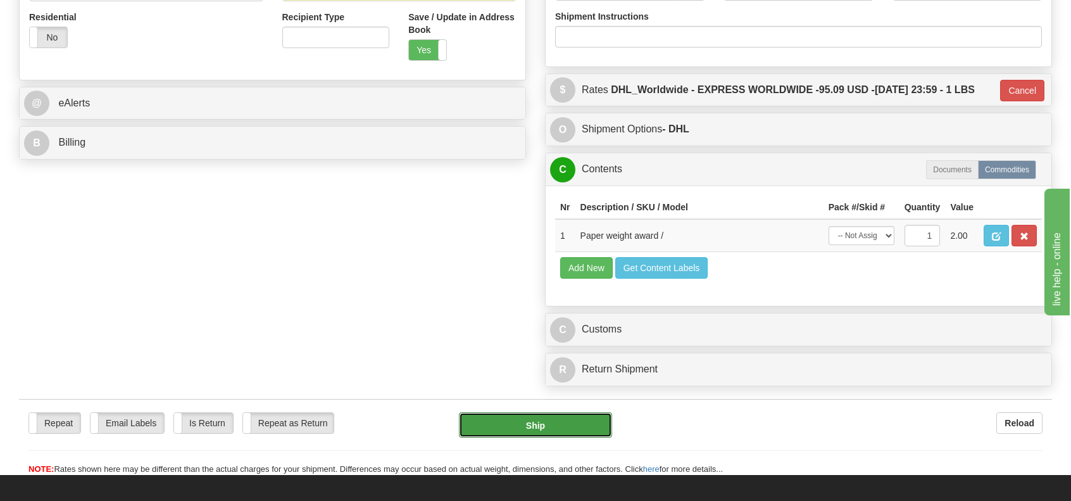
click at [567, 424] on button "Ship" at bounding box center [535, 424] width 153 height 25
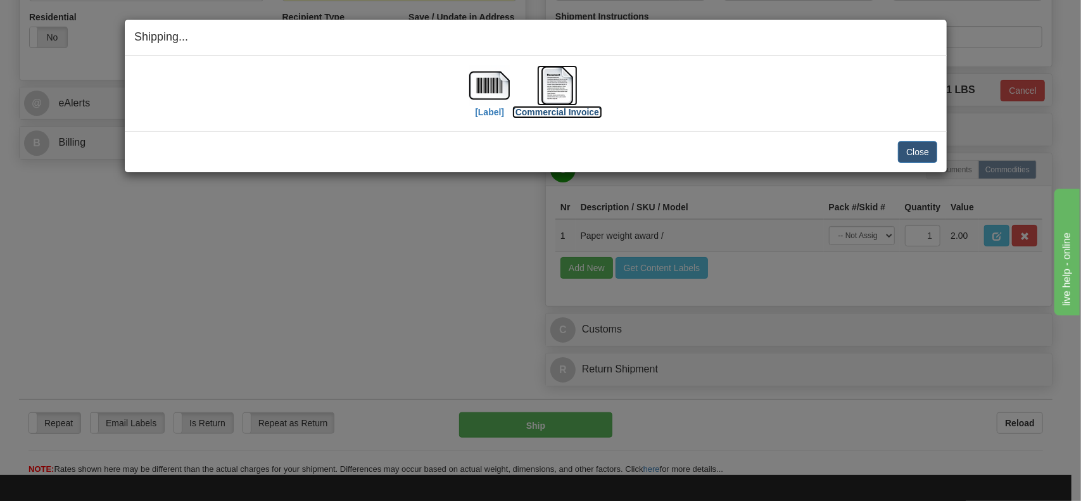
click at [556, 87] on img at bounding box center [557, 85] width 41 height 41
click at [490, 91] on img at bounding box center [489, 85] width 41 height 41
click at [915, 154] on button "Close" at bounding box center [917, 152] width 39 height 22
